Goal: Book appointment/travel/reservation

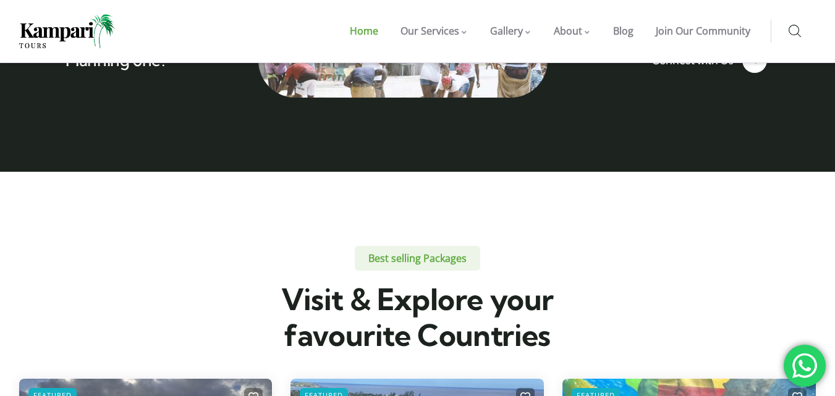
scroll to position [2409, 0]
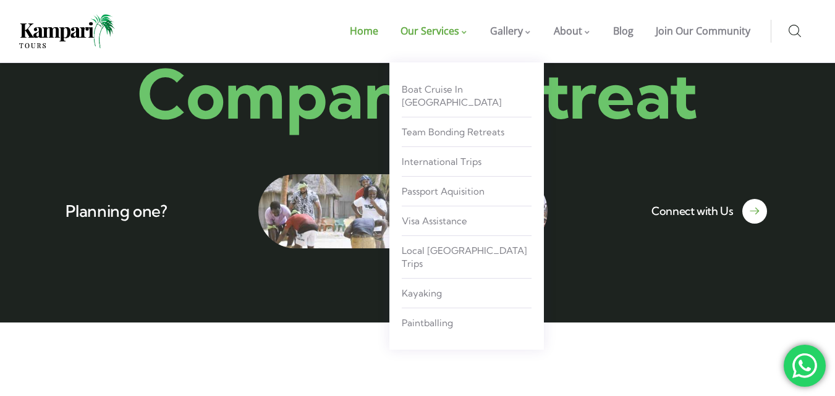
click at [462, 38] on link "Our Services" at bounding box center [434, 31] width 90 height 62
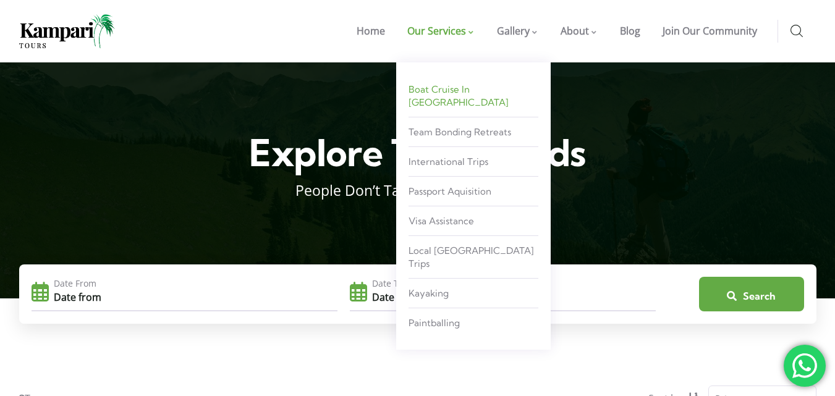
click at [465, 96] on link "Boat Cruise in [GEOGRAPHIC_DATA]" at bounding box center [473, 96] width 130 height 36
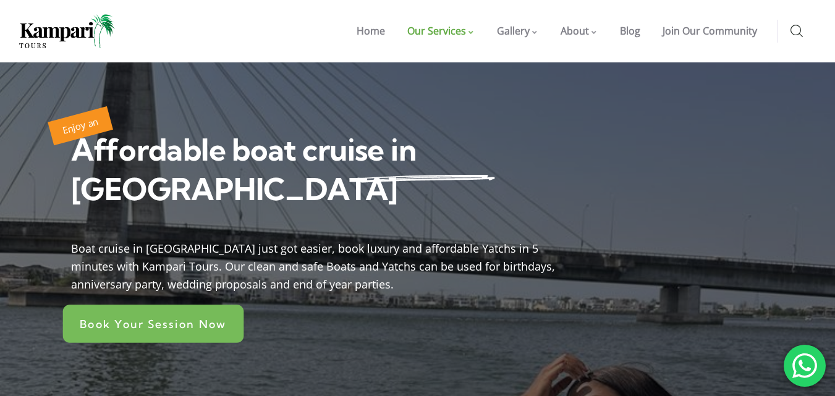
click at [187, 305] on link "Book Your Session Now" at bounding box center [153, 324] width 181 height 38
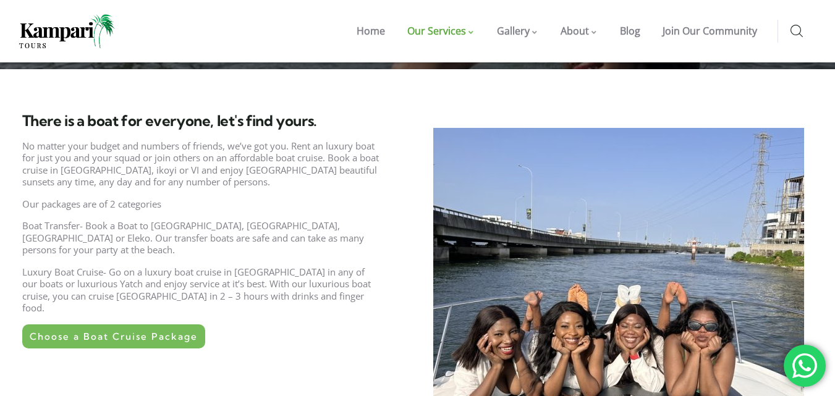
scroll to position [418, 0]
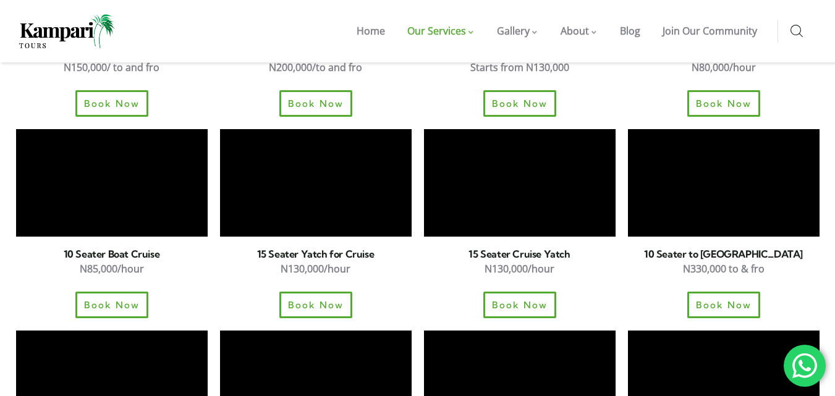
scroll to position [1479, 0]
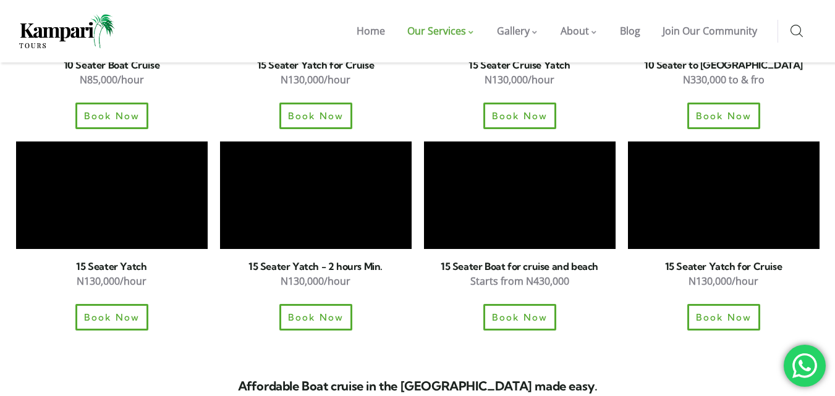
scroll to position [1726, 0]
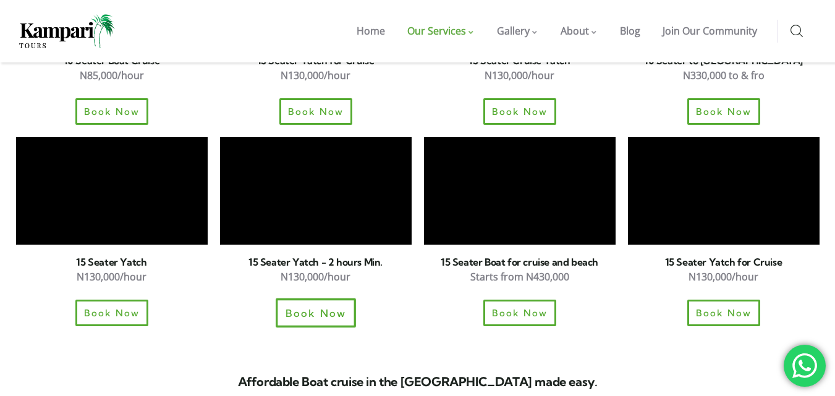
click at [301, 308] on span "Book Now" at bounding box center [315, 313] width 61 height 11
